Goal: Navigation & Orientation: Find specific page/section

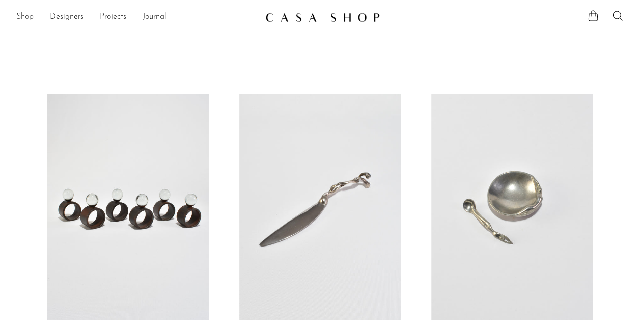
click at [26, 18] on link "Shop" at bounding box center [24, 17] width 17 height 13
click at [25, 16] on link "Shop" at bounding box center [24, 17] width 17 height 13
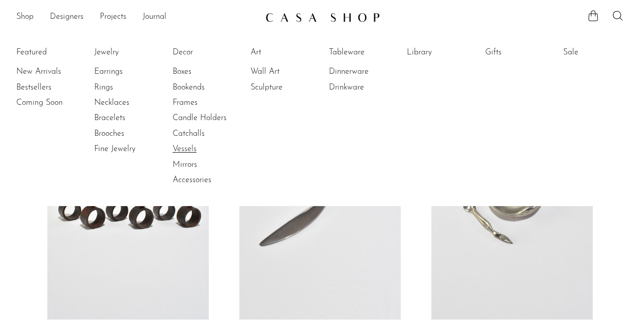
click at [189, 149] on link "Vessels" at bounding box center [211, 149] width 76 height 11
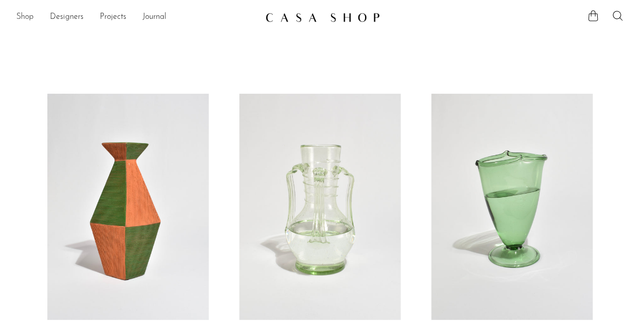
click at [30, 18] on link "Shop" at bounding box center [24, 17] width 17 height 13
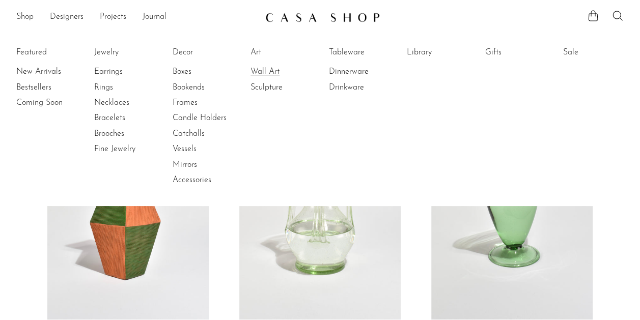
click at [274, 69] on link "Wall Art" at bounding box center [288, 71] width 76 height 11
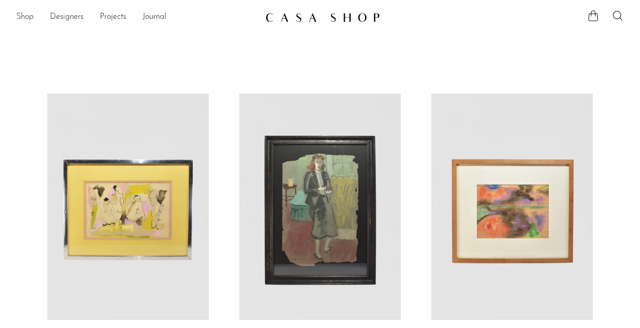
click at [33, 17] on link "Shop" at bounding box center [24, 17] width 17 height 13
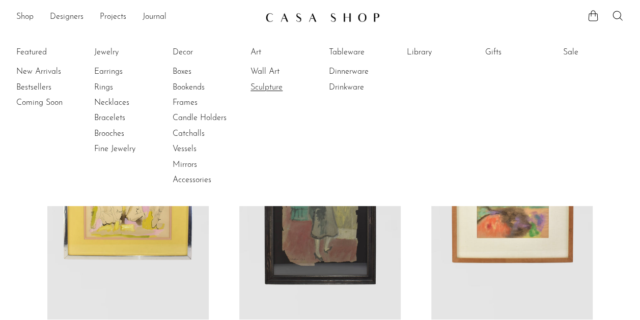
click at [276, 88] on link "Sculpture" at bounding box center [288, 87] width 76 height 11
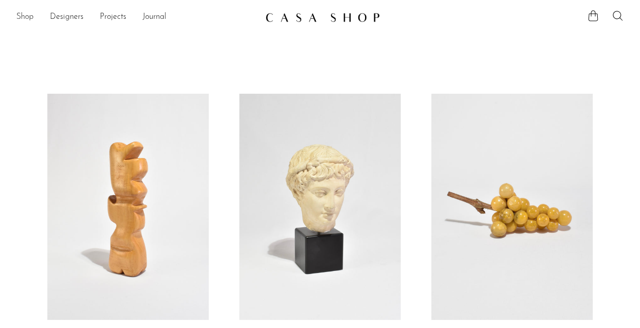
click at [24, 18] on link "Shop" at bounding box center [24, 17] width 17 height 13
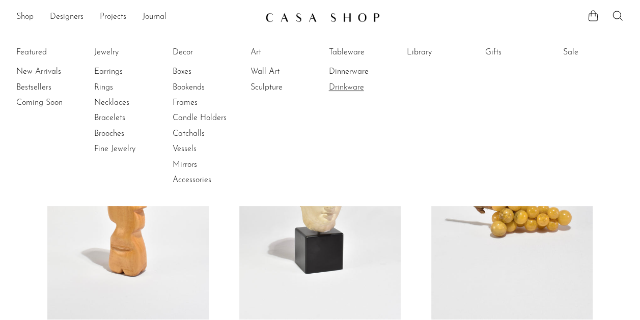
click at [351, 86] on link "Drinkware" at bounding box center [367, 87] width 76 height 11
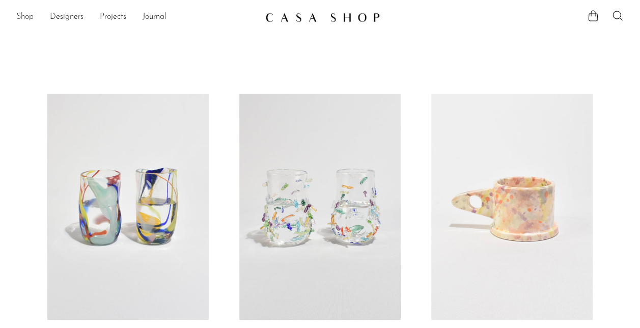
click at [26, 16] on link "Shop" at bounding box center [24, 17] width 17 height 13
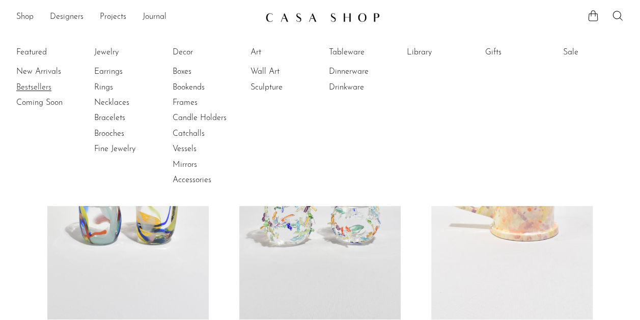
click at [47, 90] on link "Bestsellers" at bounding box center [54, 87] width 76 height 11
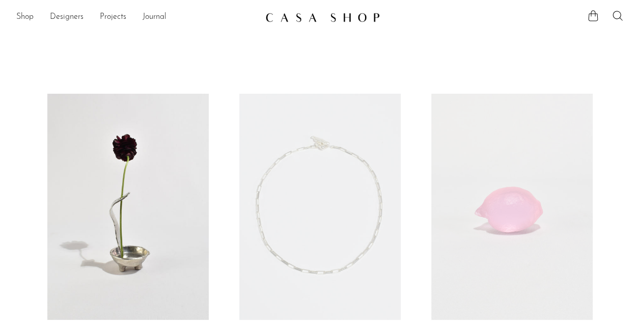
click at [38, 8] on div "Shop Featured New Arrivals Bestsellers Coming Soon Jewelry Jewelry All Earrings…" at bounding box center [320, 17] width 640 height 18
click at [26, 17] on link "Shop" at bounding box center [24, 17] width 17 height 13
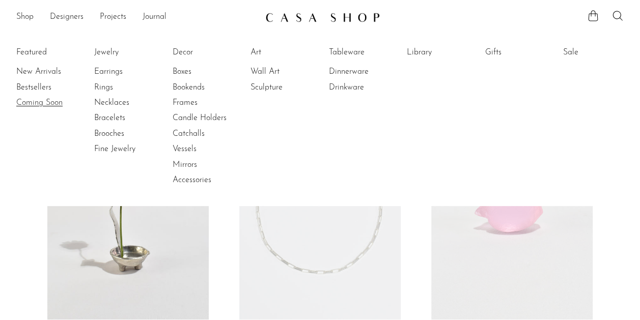
click at [33, 98] on link "Coming Soon" at bounding box center [54, 102] width 76 height 11
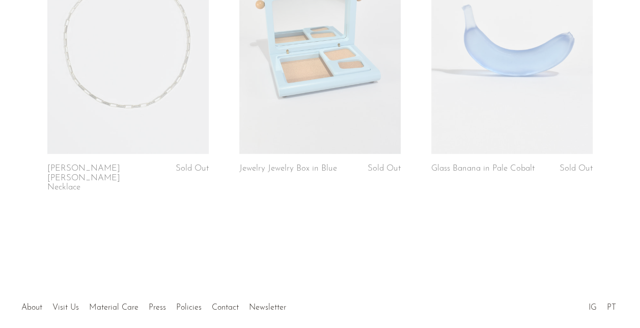
scroll to position [2363, 0]
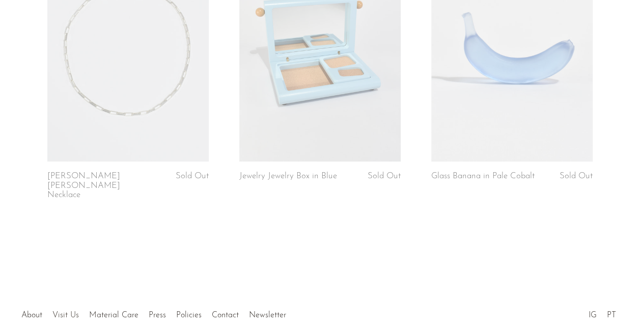
click at [69, 311] on link "Visit Us" at bounding box center [65, 315] width 26 height 8
